Goal: Find specific page/section: Find specific page/section

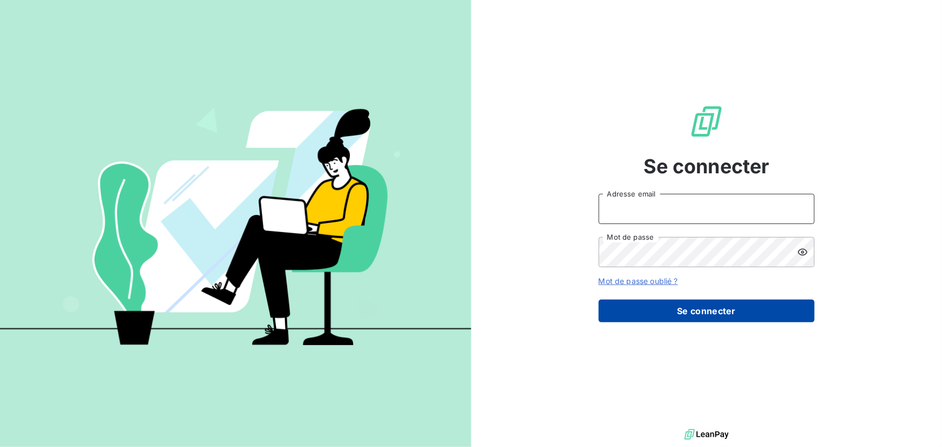
type input "[PERSON_NAME][EMAIL_ADDRESS][DOMAIN_NAME]"
click at [728, 314] on button "Se connecter" at bounding box center [707, 311] width 216 height 23
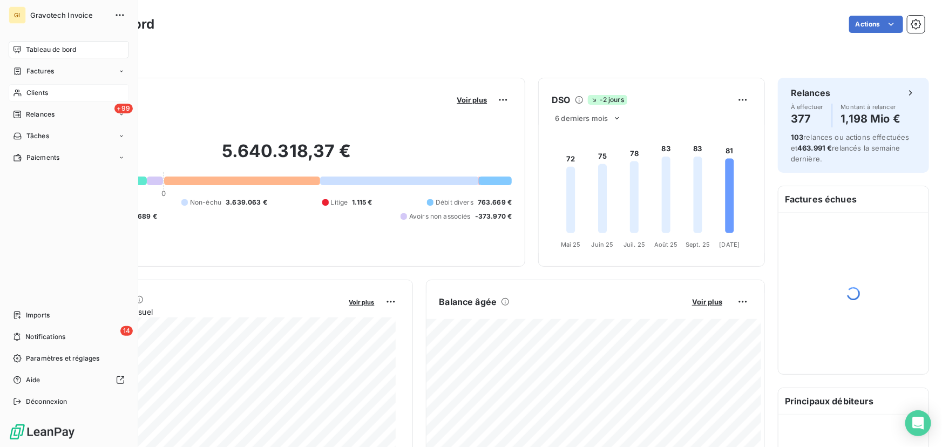
click at [45, 92] on span "Clients" at bounding box center [37, 93] width 22 height 10
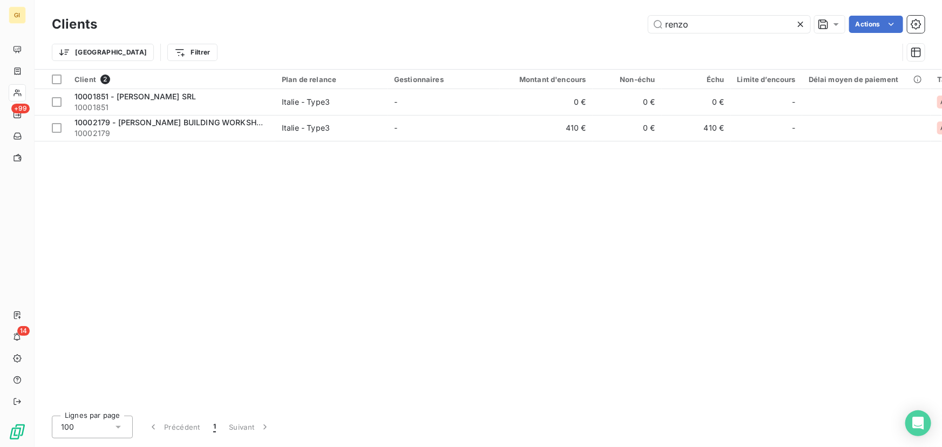
type input "renzo"
